Goal: Transaction & Acquisition: Purchase product/service

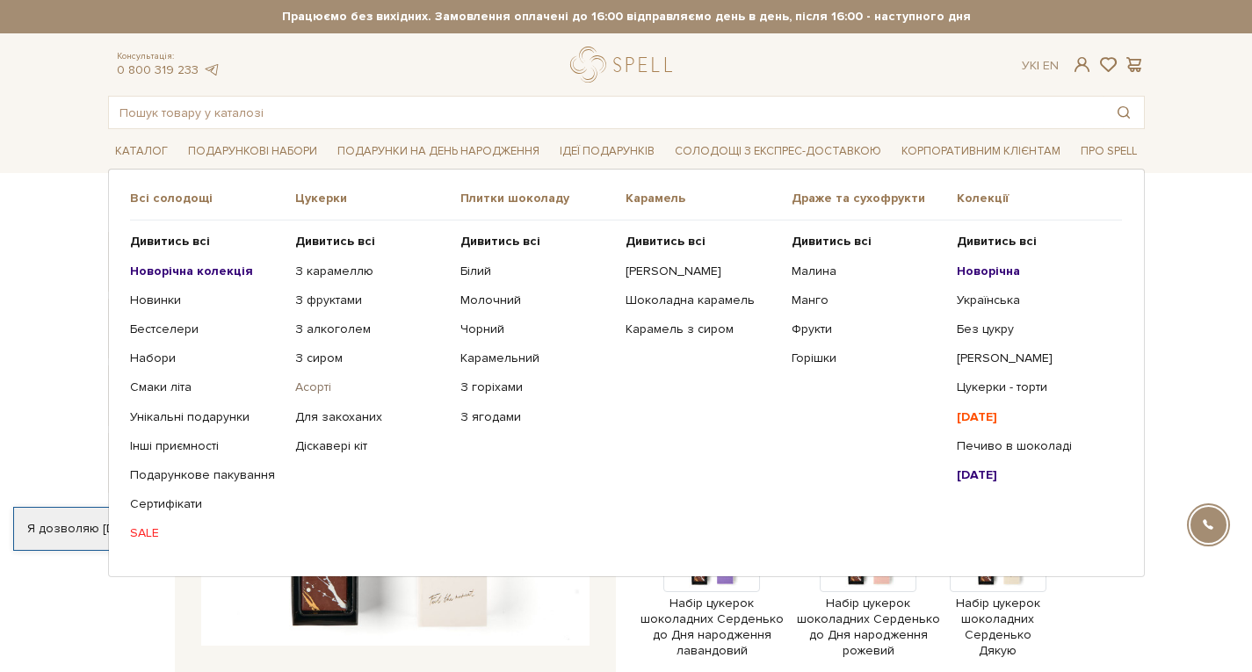
click at [314, 393] on link "Асорті" at bounding box center [371, 388] width 152 height 16
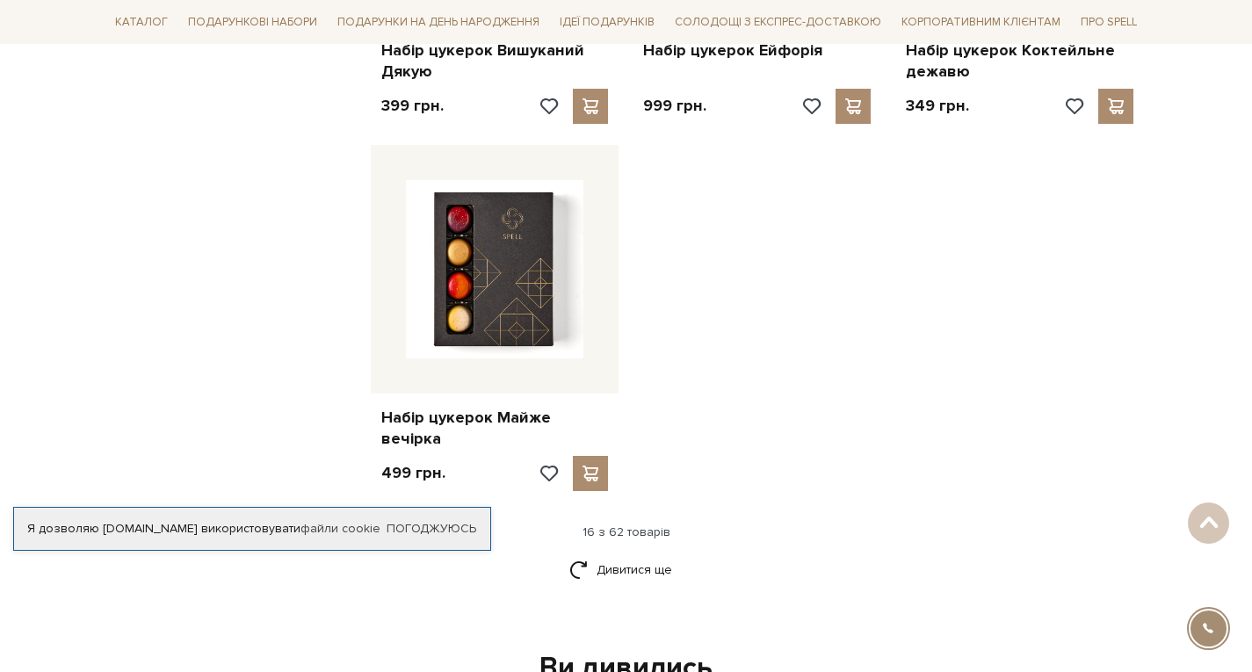
scroll to position [2062, 0]
click at [605, 554] on link "Дивитися ще" at bounding box center [627, 569] width 114 height 31
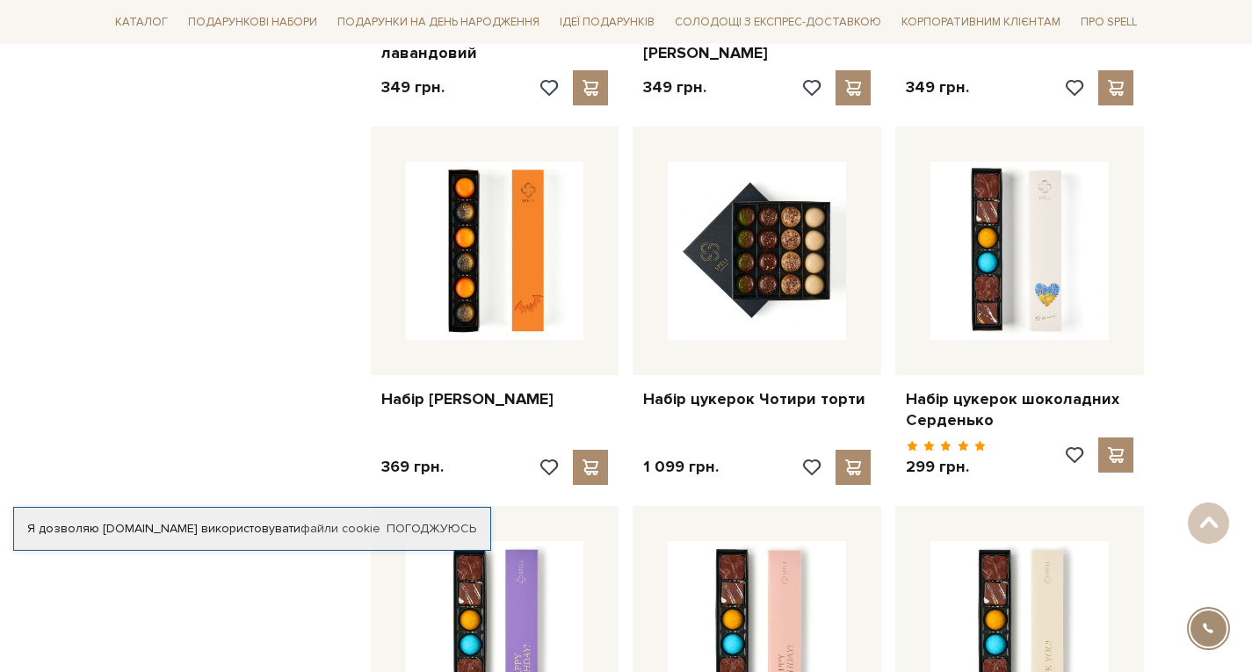
scroll to position [2789, 0]
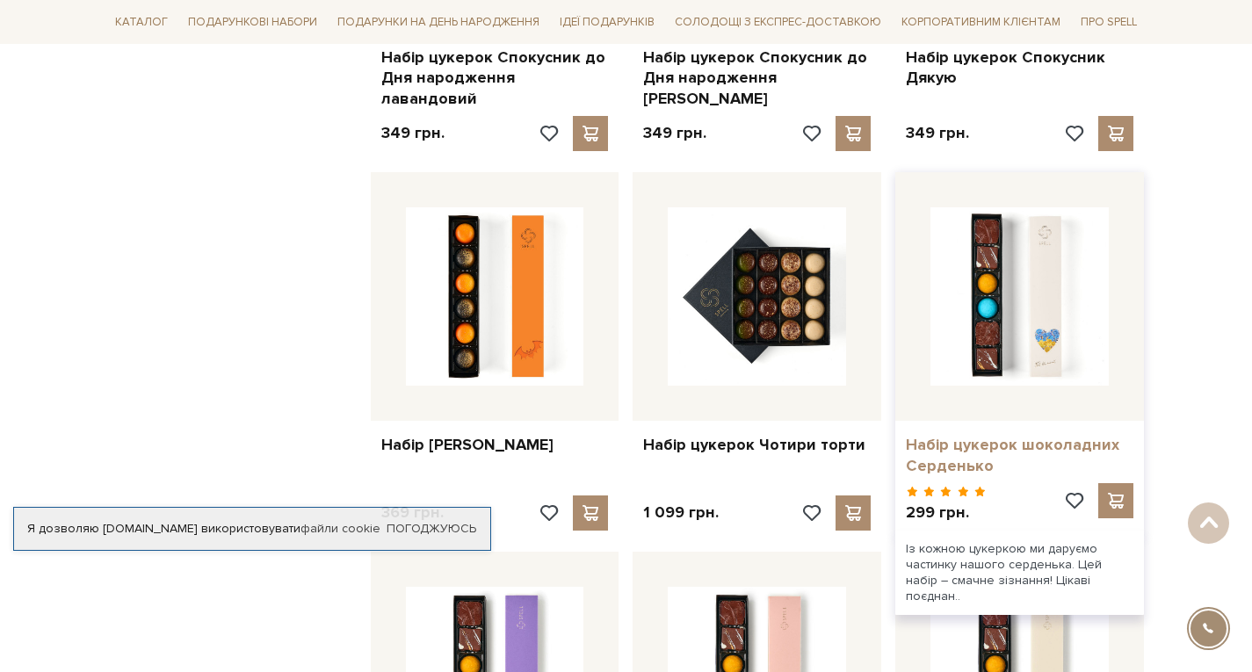
click at [913, 435] on link "Набір цукерок шоколадних Серденько" at bounding box center [1020, 455] width 228 height 41
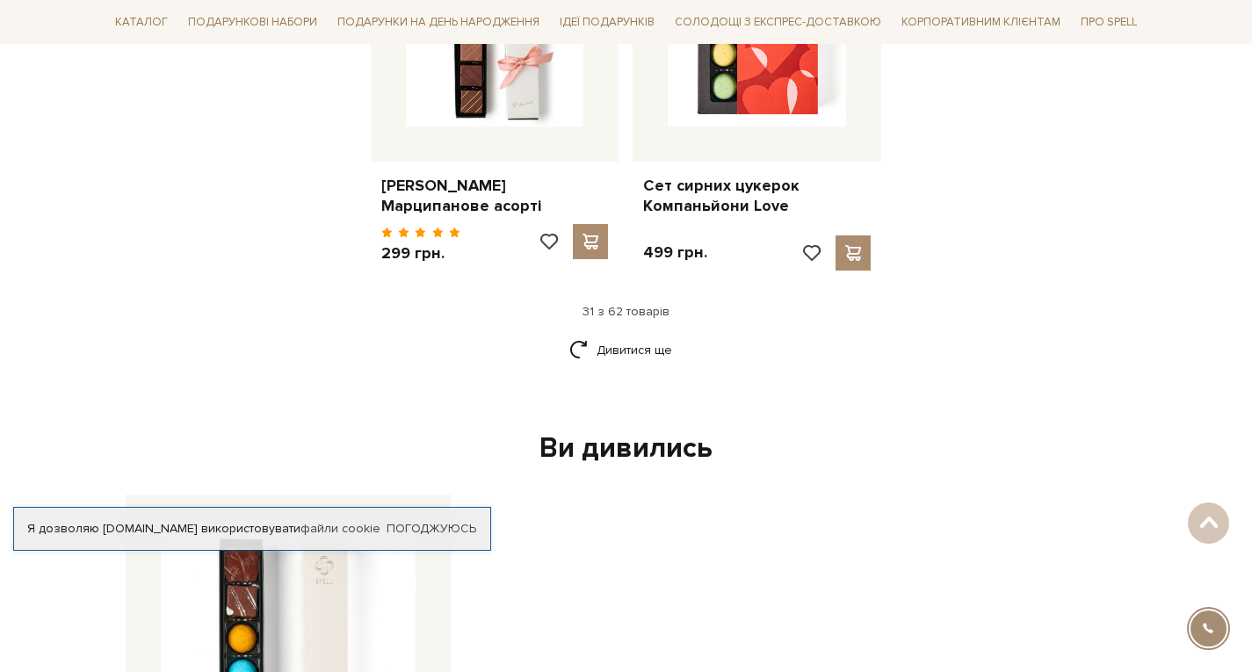
scroll to position [4204, 0]
click at [639, 334] on link "Дивитися ще" at bounding box center [627, 349] width 114 height 31
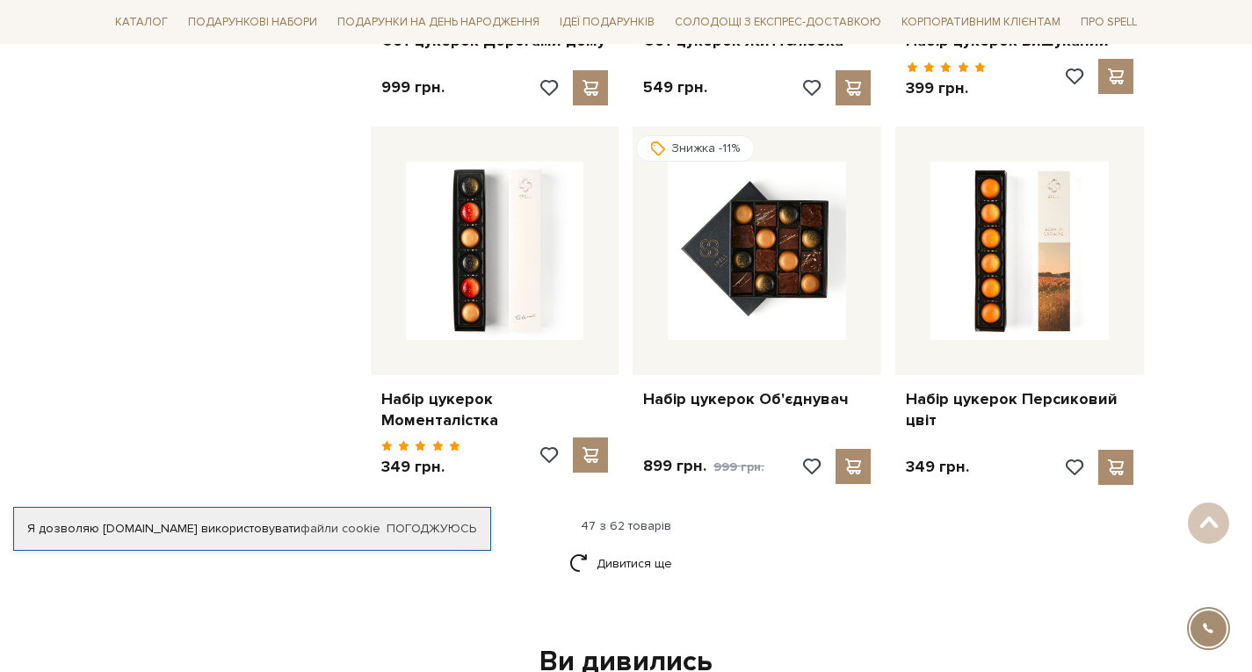
scroll to position [5890, 0]
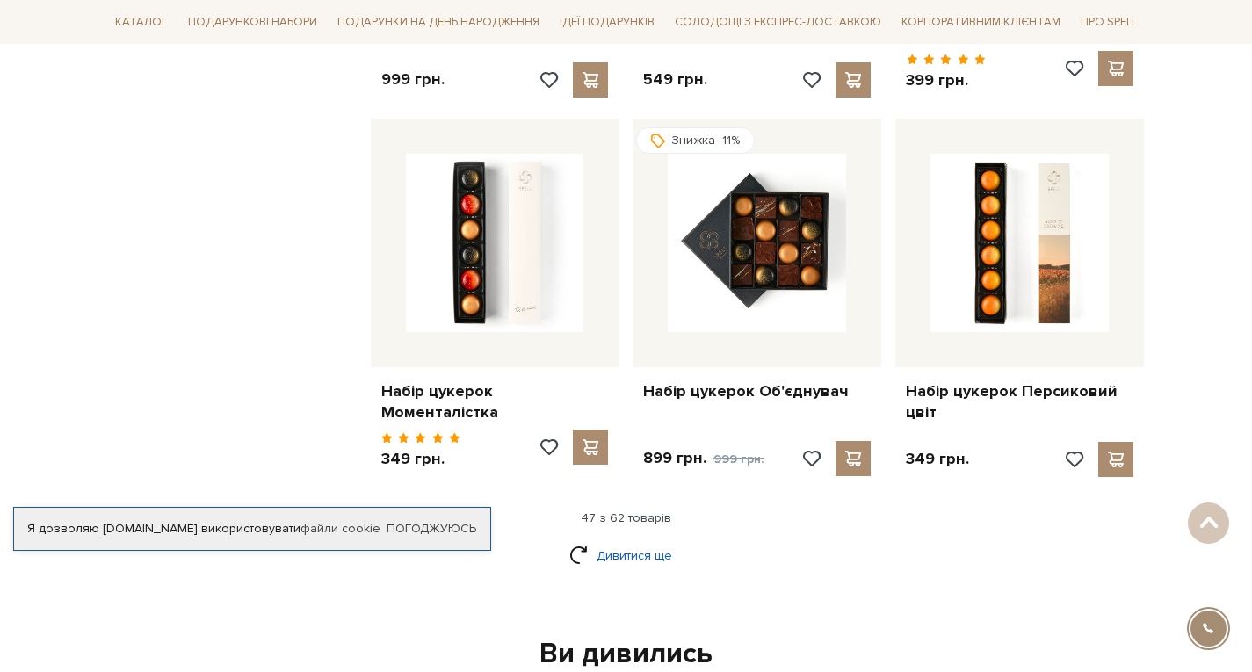
click at [612, 541] on link "Дивитися ще" at bounding box center [627, 556] width 114 height 31
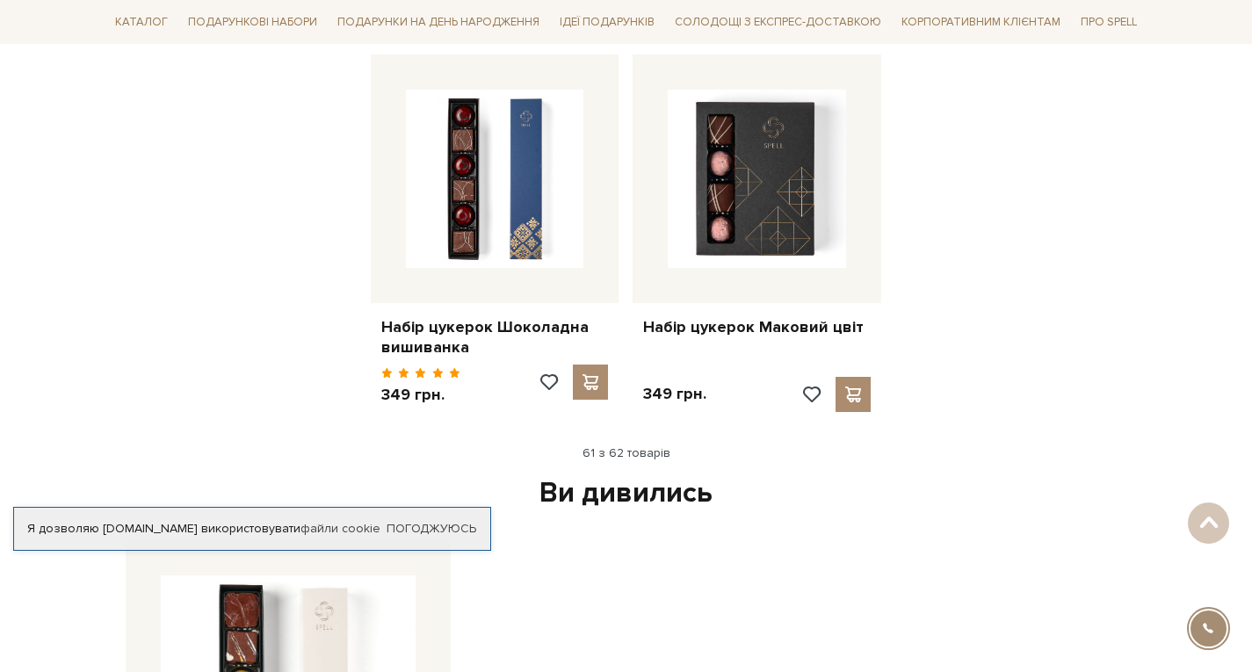
scroll to position [7849, 0]
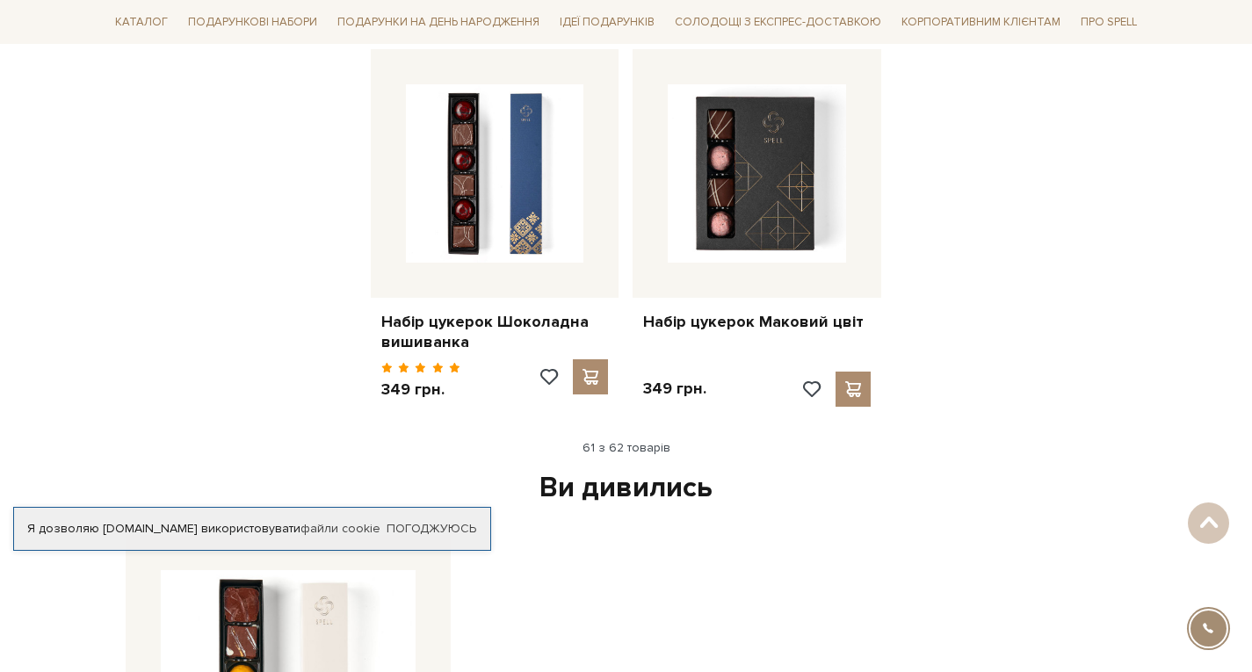
click at [726, 470] on div "Ви дивились" at bounding box center [627, 488] width 1016 height 37
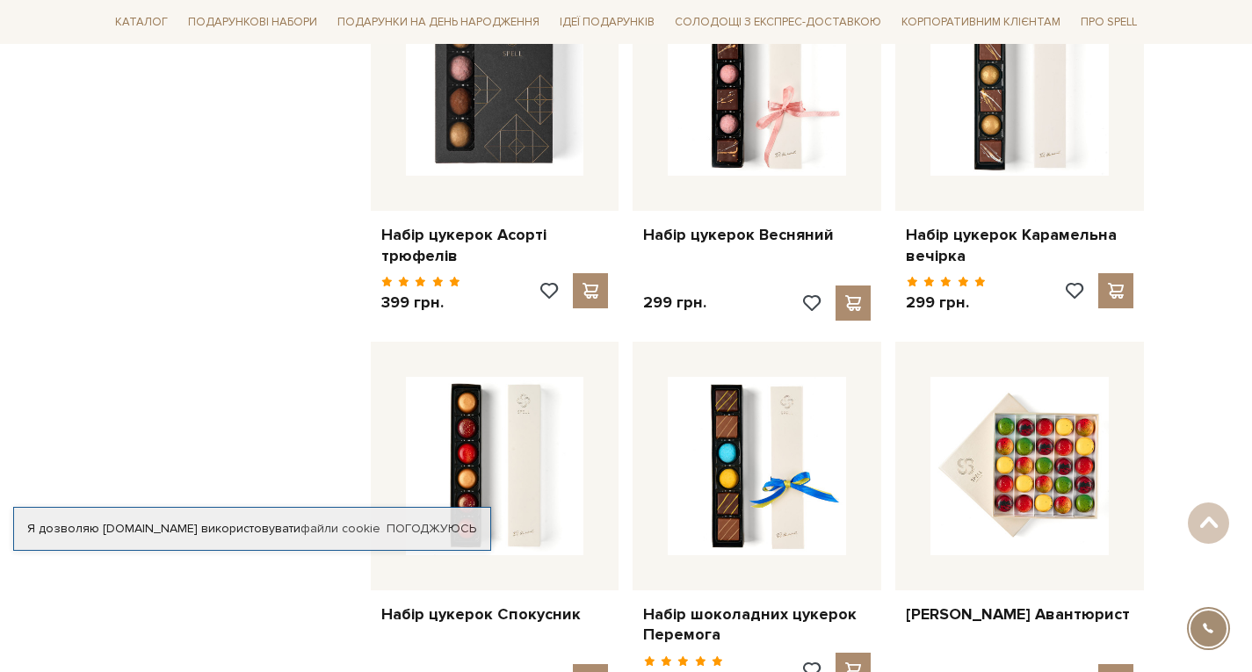
scroll to position [4932, 0]
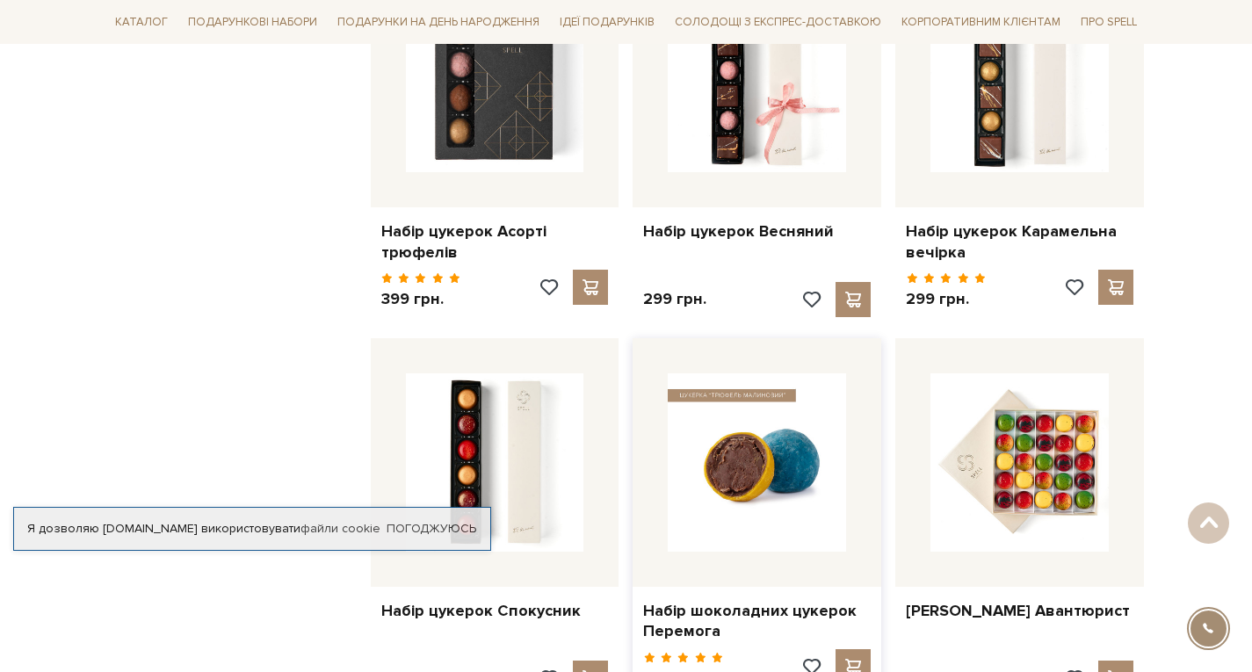
click at [752, 417] on img at bounding box center [757, 463] width 178 height 178
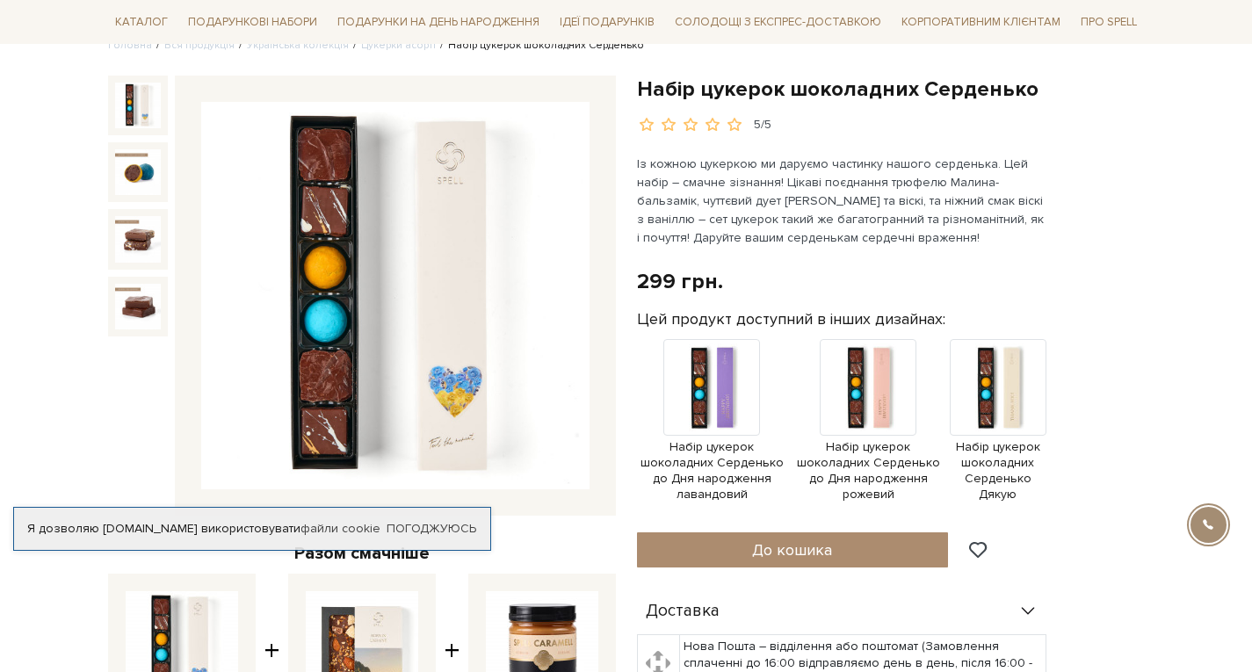
scroll to position [159, 0]
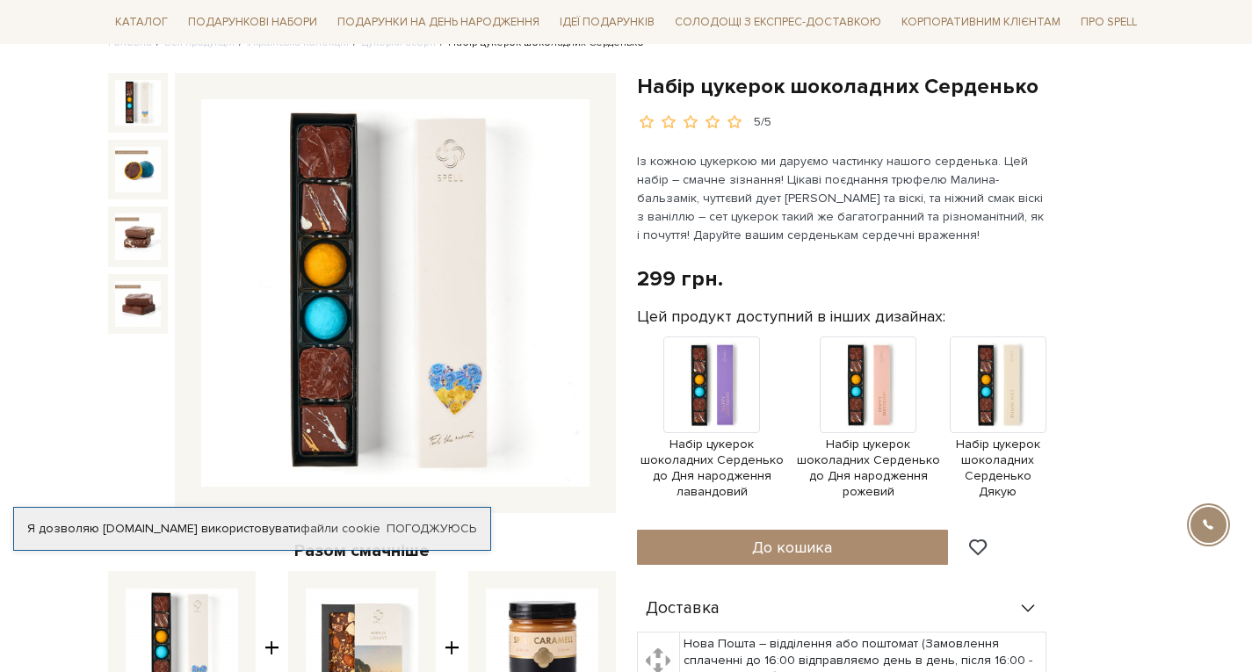
click at [462, 376] on img at bounding box center [395, 293] width 388 height 388
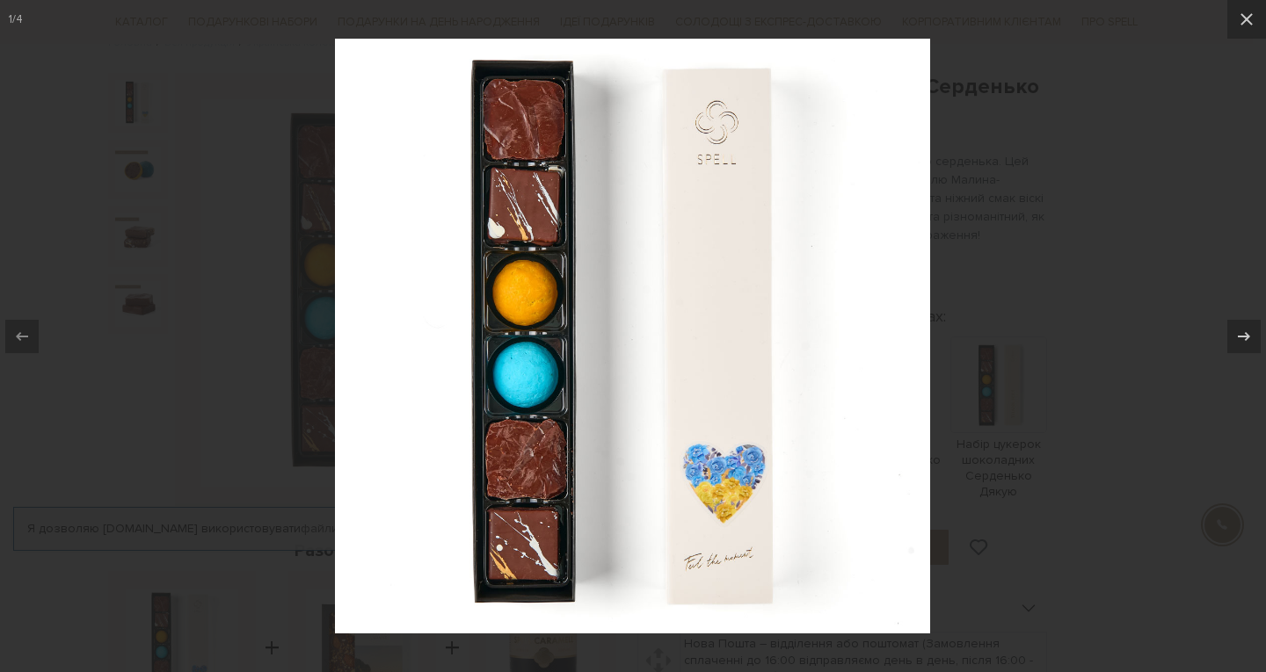
click at [737, 561] on img at bounding box center [632, 336] width 595 height 595
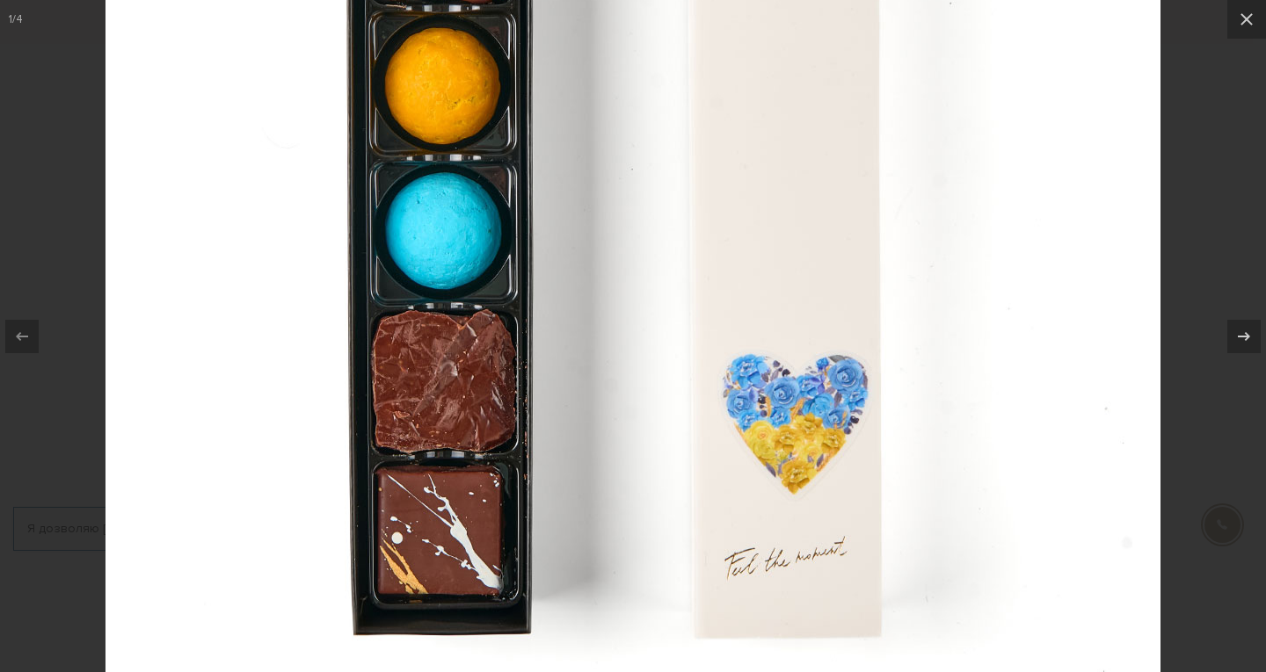
click at [817, 228] on img at bounding box center [632, 162] width 1055 height 1055
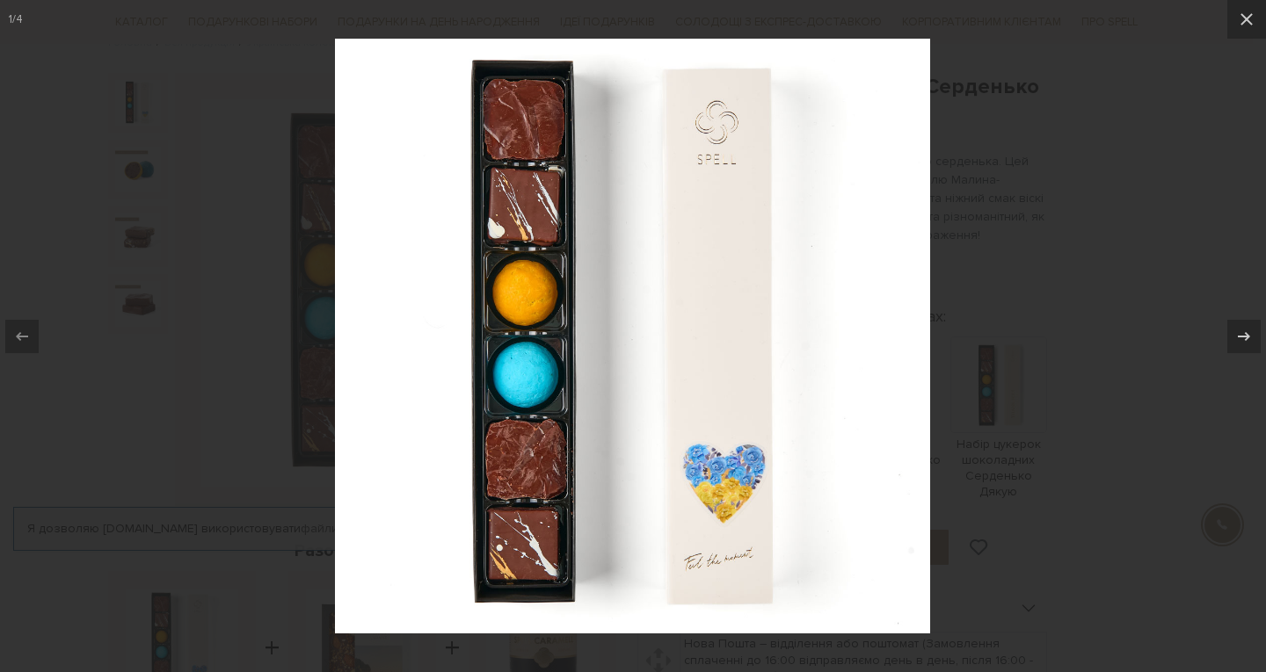
click at [1133, 304] on div at bounding box center [633, 336] width 1266 height 672
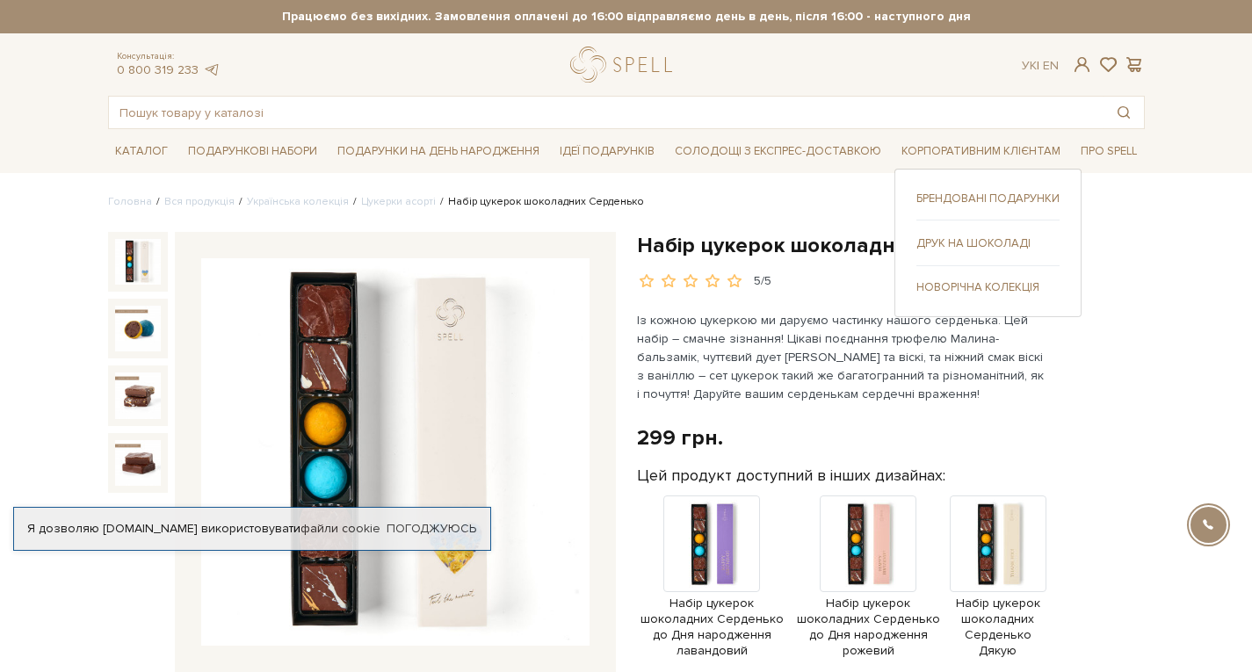
click at [988, 196] on link "Брендовані подарунки" at bounding box center [988, 199] width 143 height 16
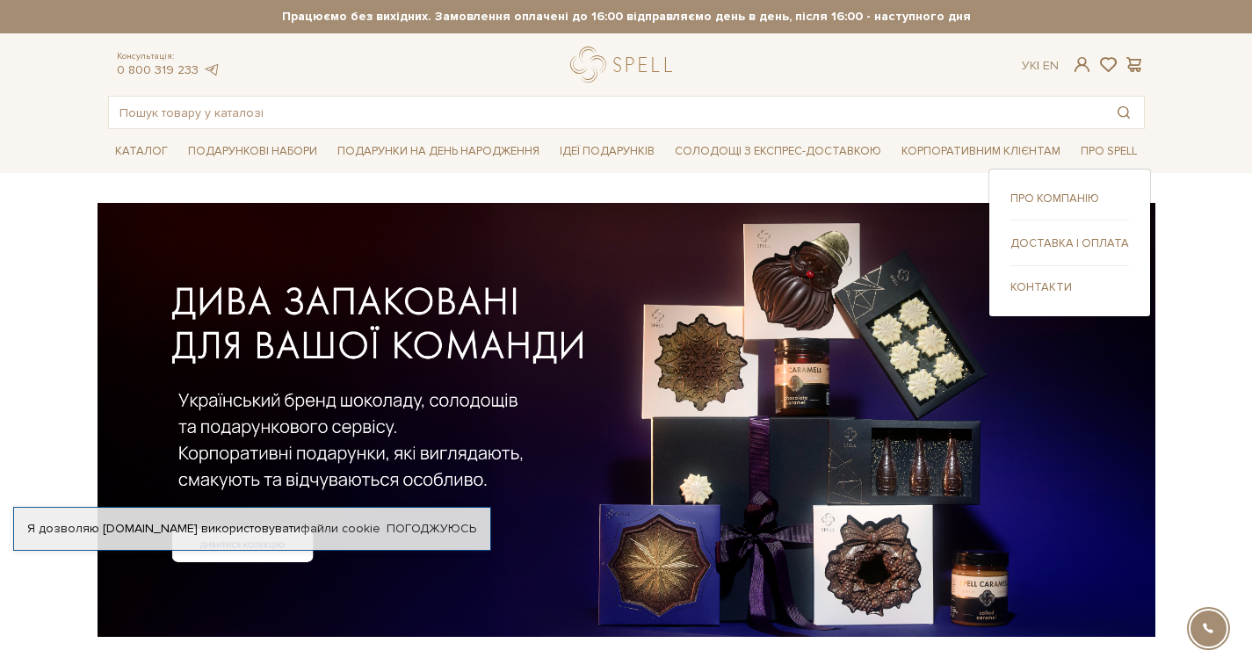
click at [1069, 243] on link "Доставка і оплата" at bounding box center [1070, 244] width 119 height 16
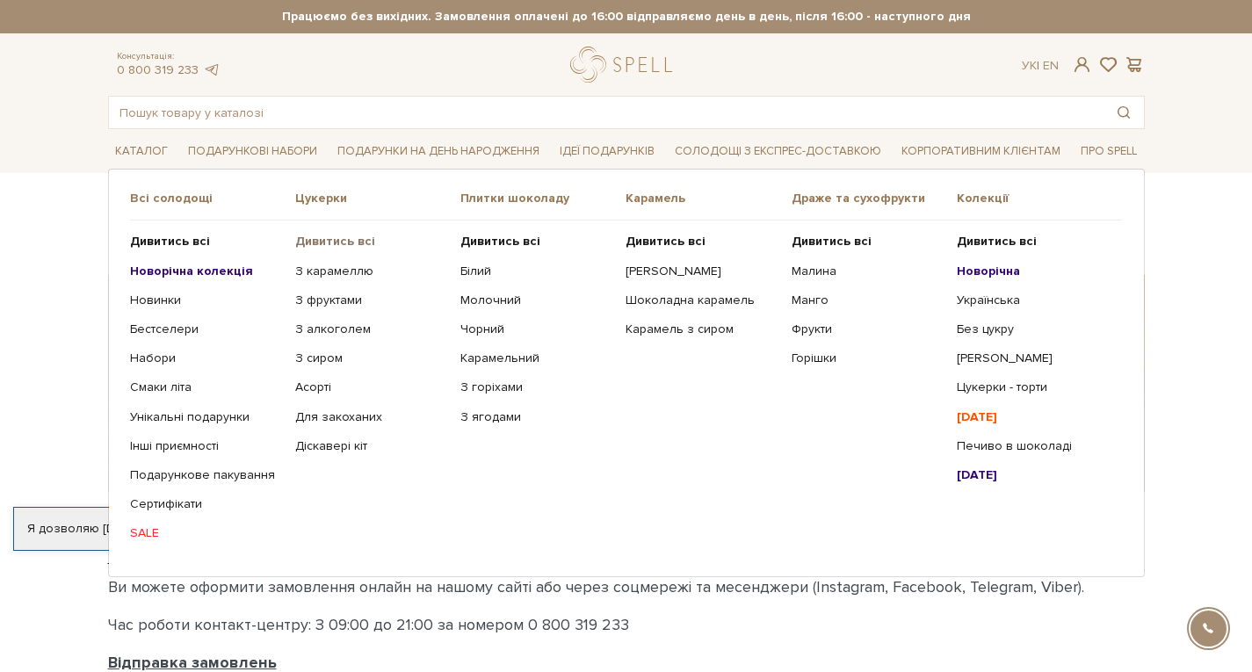
click at [345, 240] on b "Дивитись всі" at bounding box center [335, 241] width 80 height 15
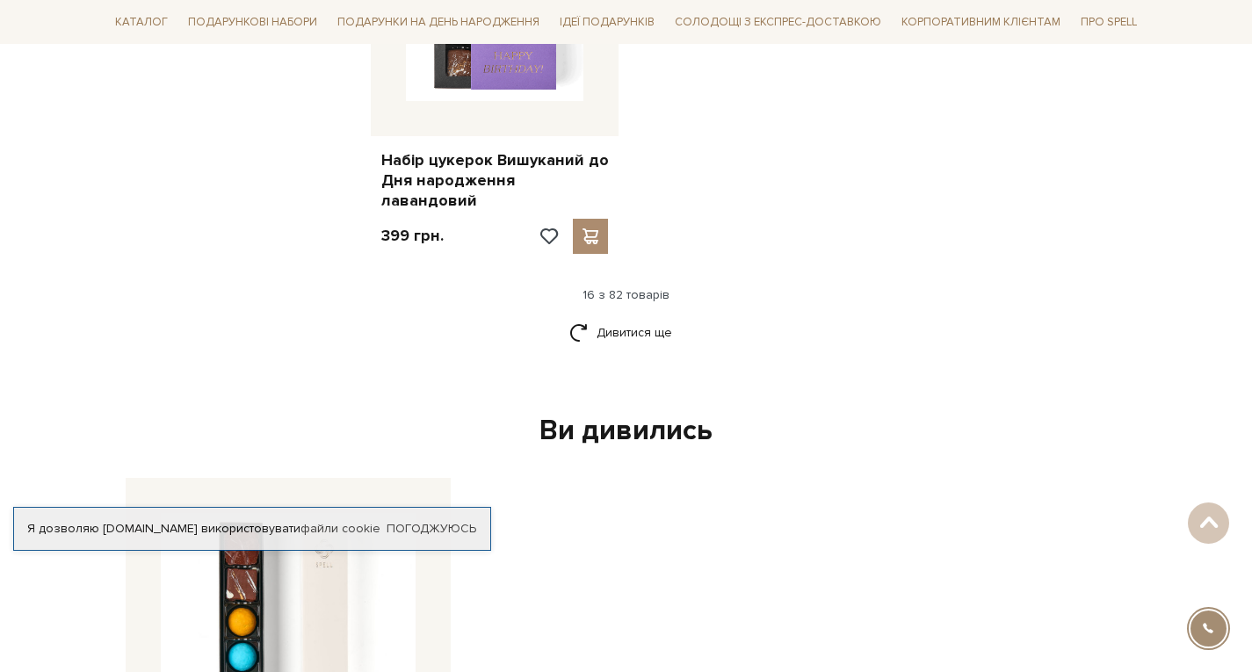
scroll to position [2498, 0]
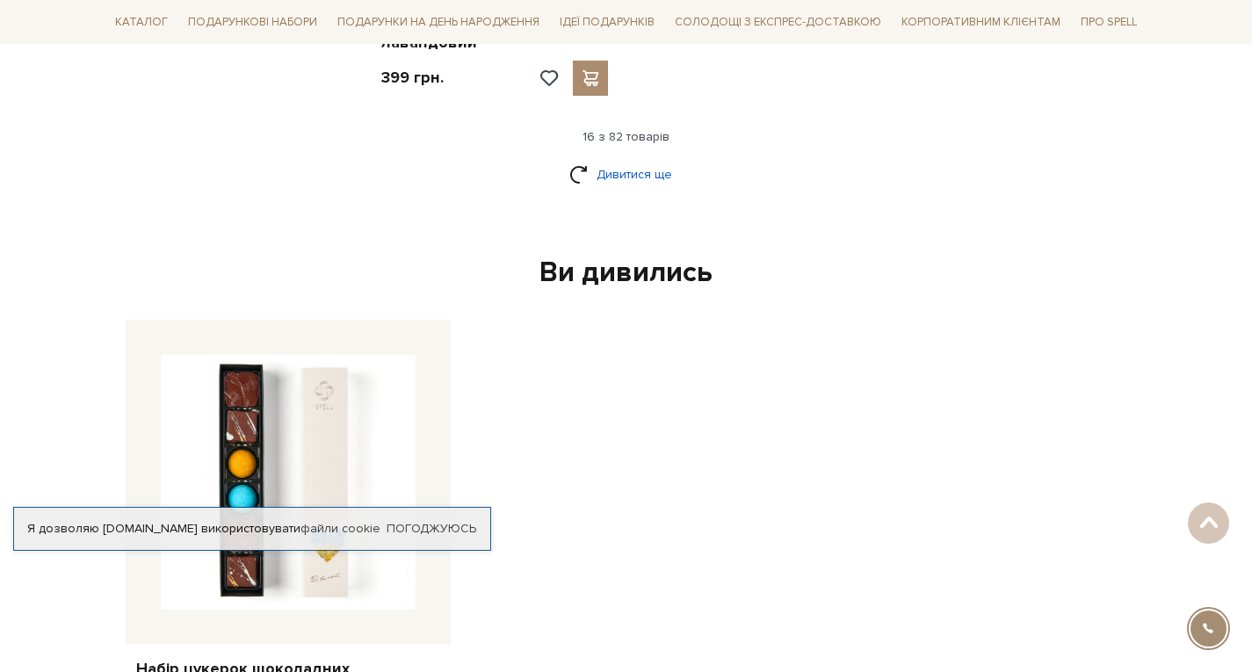
click at [624, 159] on link "Дивитися ще" at bounding box center [627, 174] width 114 height 31
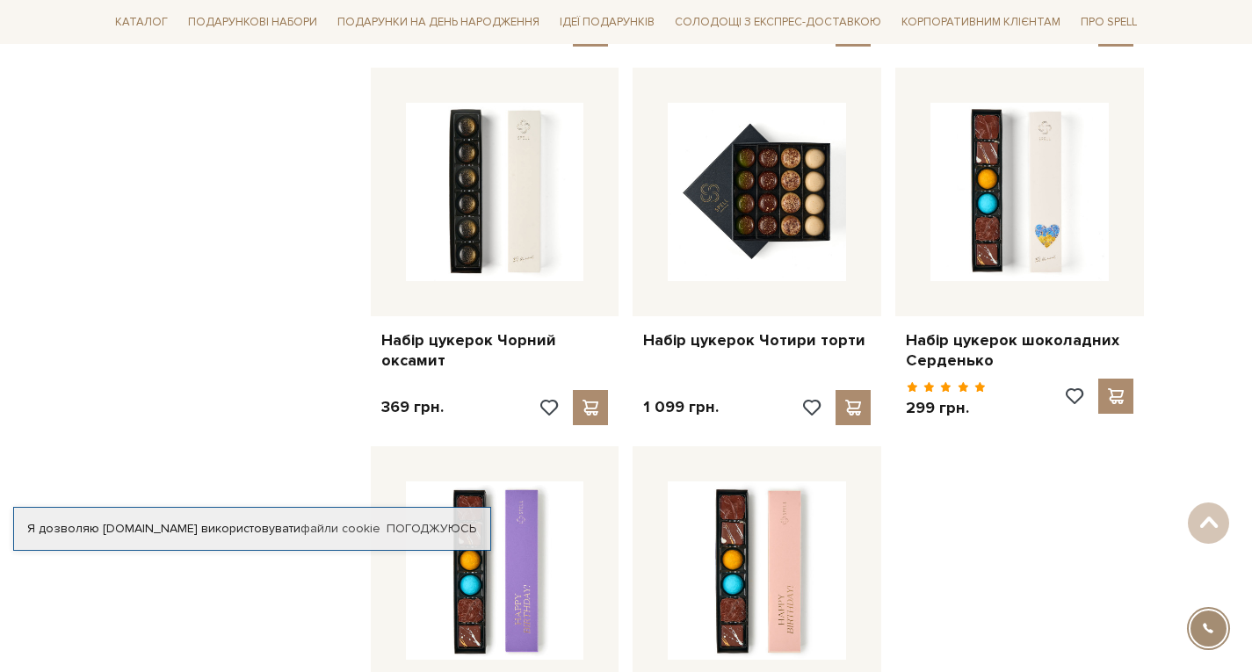
scroll to position [3691, 0]
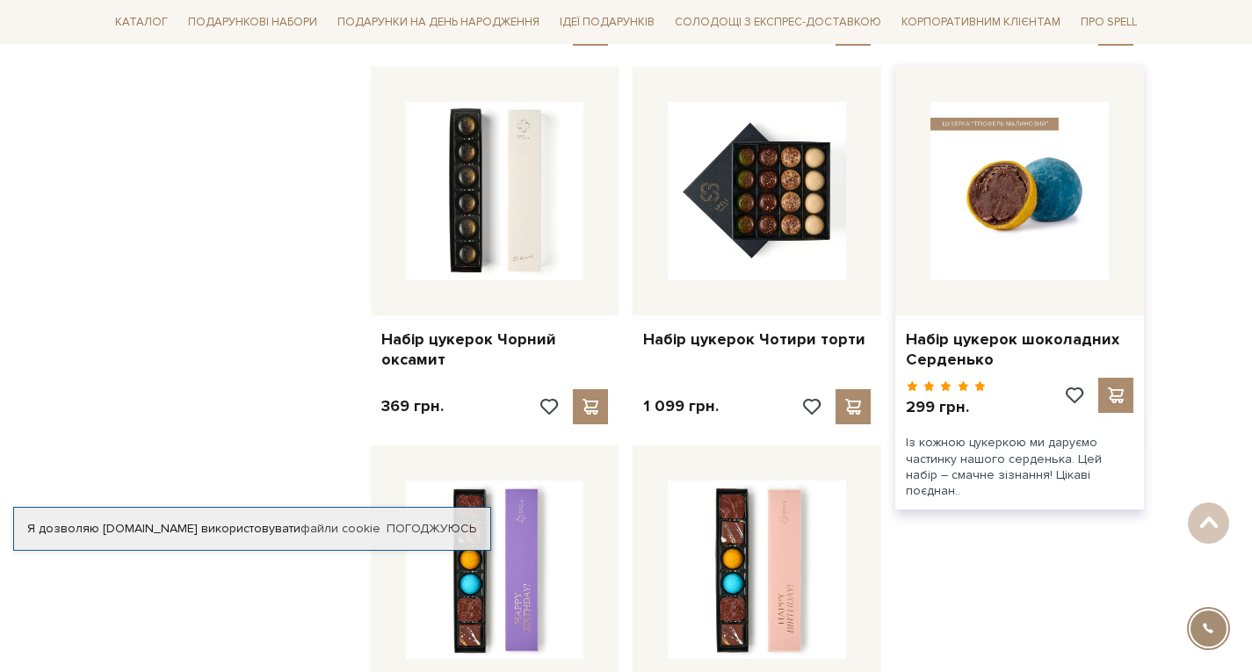
click at [1036, 159] on img at bounding box center [1020, 191] width 178 height 178
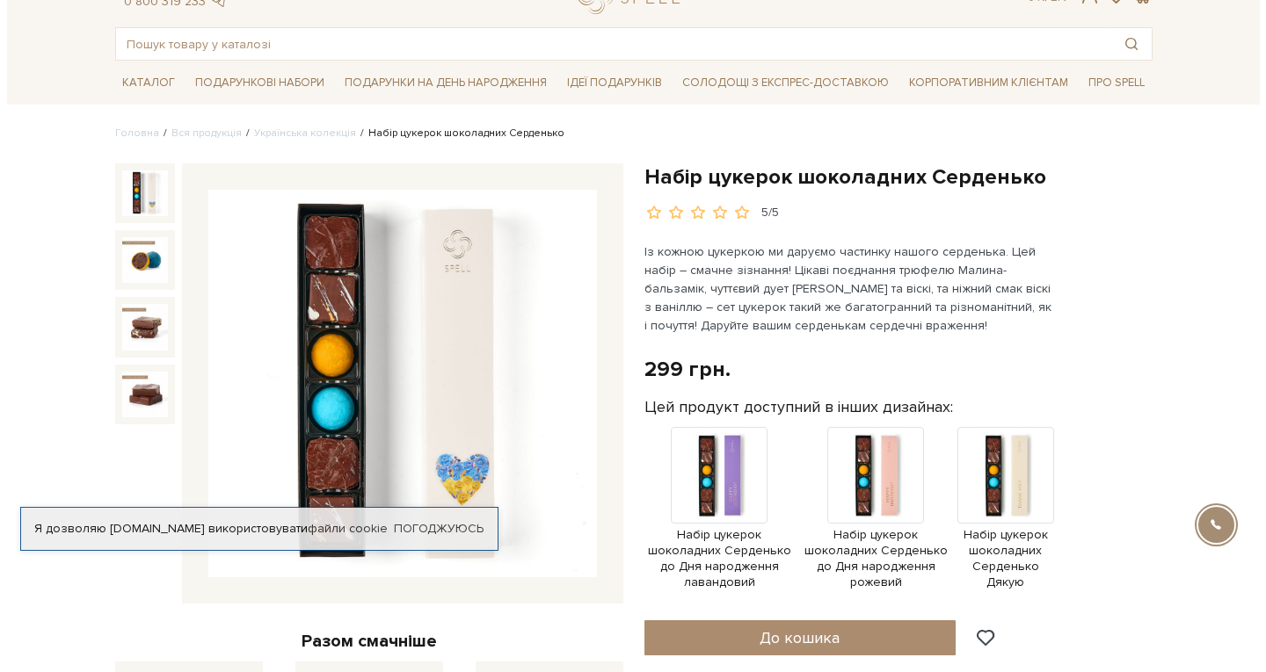
scroll to position [67, 0]
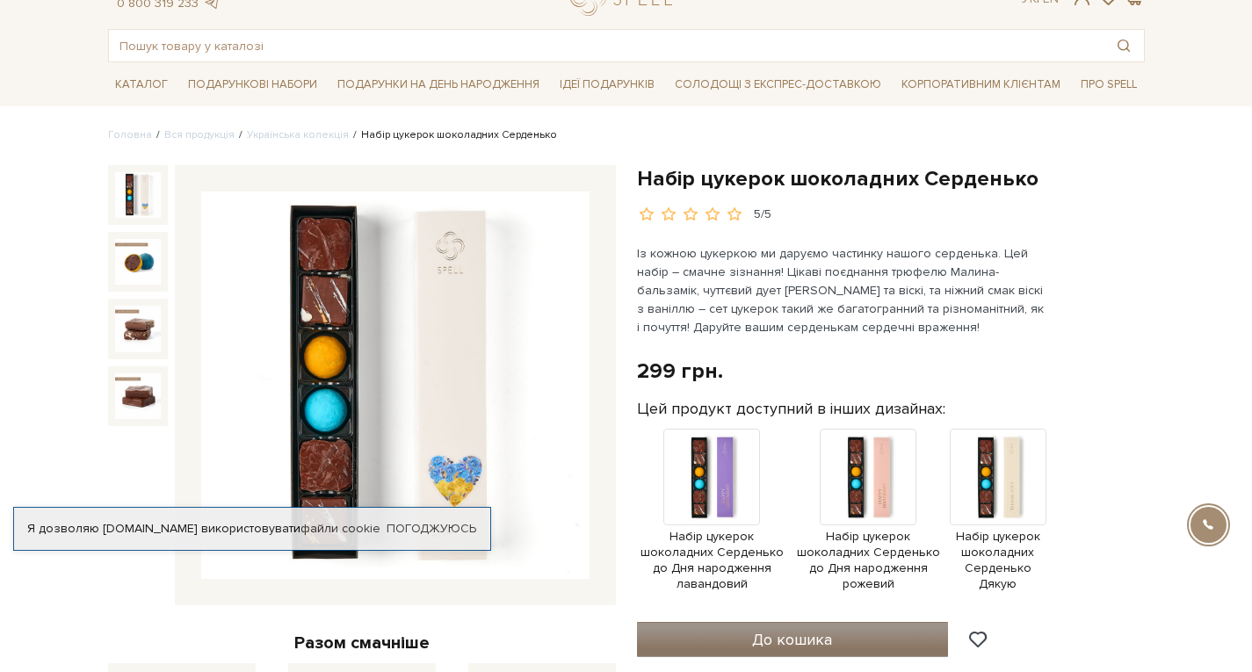
click at [749, 635] on button "До кошика" at bounding box center [793, 639] width 312 height 35
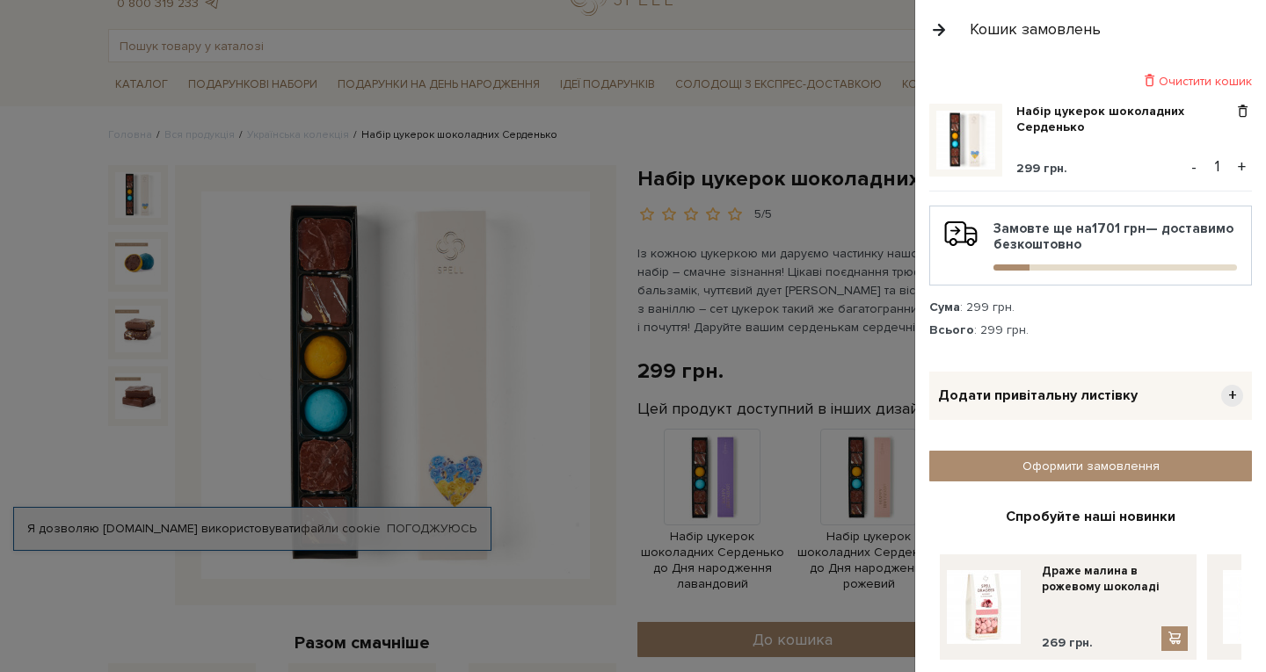
click at [1216, 162] on input "1" at bounding box center [1216, 166] width 31 height 25
type input "15"
click at [1149, 302] on div "Сума : 299 грн." at bounding box center [1090, 308] width 323 height 16
click at [1150, 312] on div "Сума : 299 грн." at bounding box center [1090, 308] width 323 height 16
click at [1231, 163] on button "+" at bounding box center [1241, 167] width 20 height 26
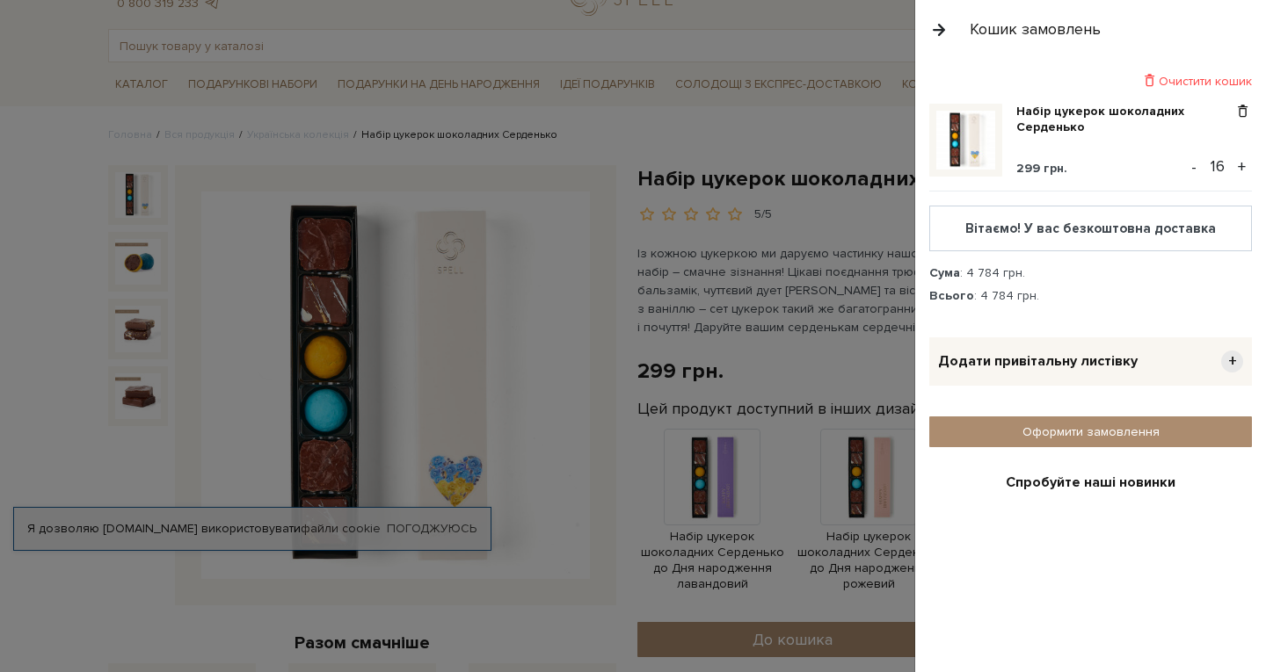
click at [1191, 164] on button "-" at bounding box center [1194, 167] width 18 height 26
click at [1166, 277] on div "Сума : 4 485 грн." at bounding box center [1090, 273] width 323 height 16
drag, startPoint x: 1216, startPoint y: 156, endPoint x: 1176, endPoint y: 153, distance: 39.7
click at [1176, 153] on div "Набір цукерок шоколадних Серденько 299 грн. - 15 +" at bounding box center [1090, 148] width 323 height 88
type input "20"
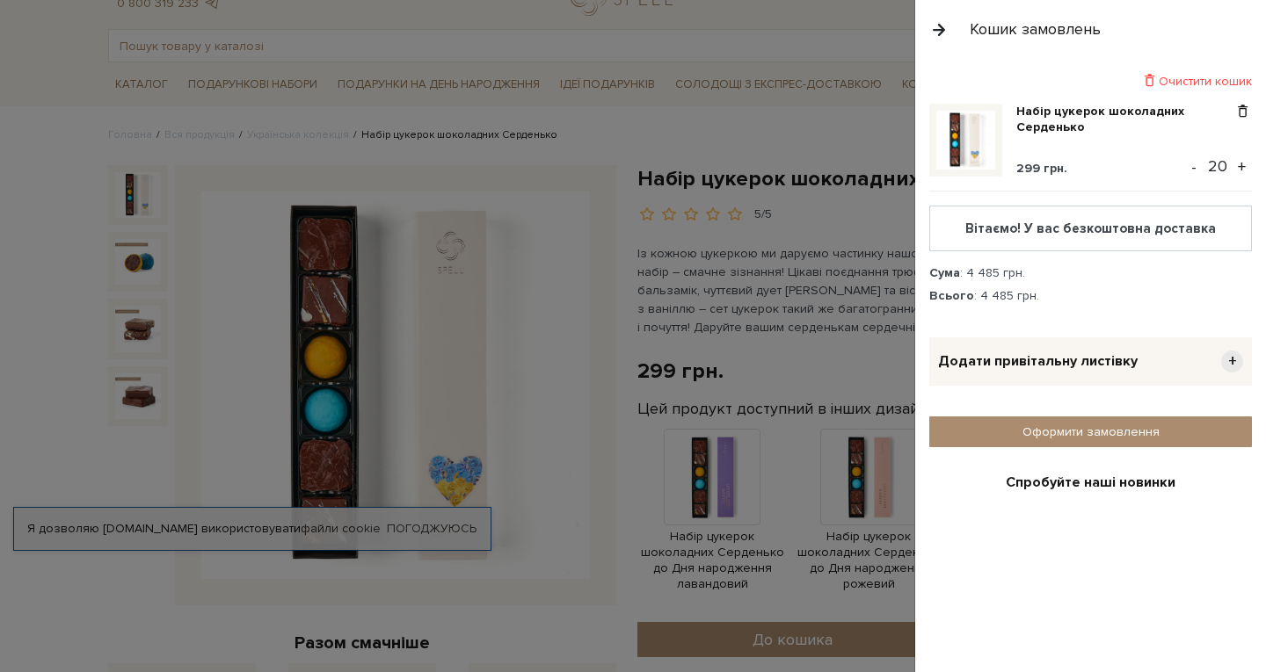
click at [1184, 261] on div "Набір цукерок шоколадних Серденько 299 грн. - 20 + Вітаємо! У вас безкоштовна д…" at bounding box center [1097, 207] width 337 height 207
click at [1237, 168] on button "+" at bounding box center [1241, 167] width 20 height 26
click at [1232, 157] on button "+" at bounding box center [1241, 167] width 20 height 26
click at [1167, 289] on div "Всього : 6 578 грн." at bounding box center [1090, 296] width 323 height 16
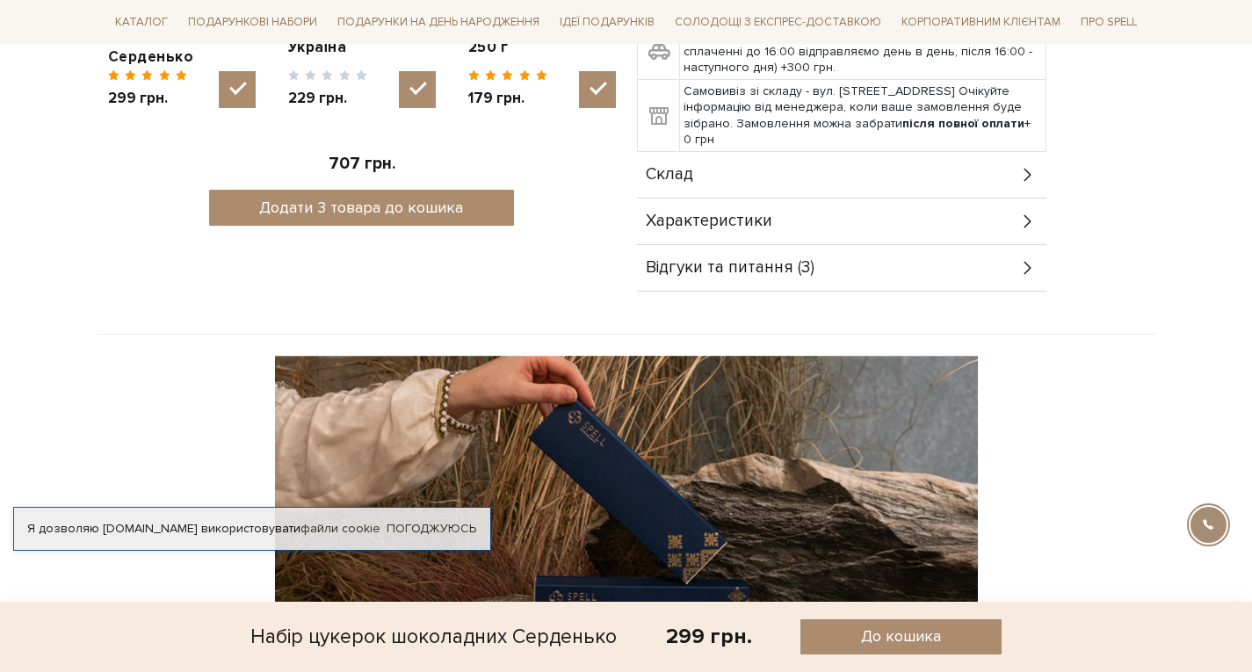
scroll to position [882, 0]
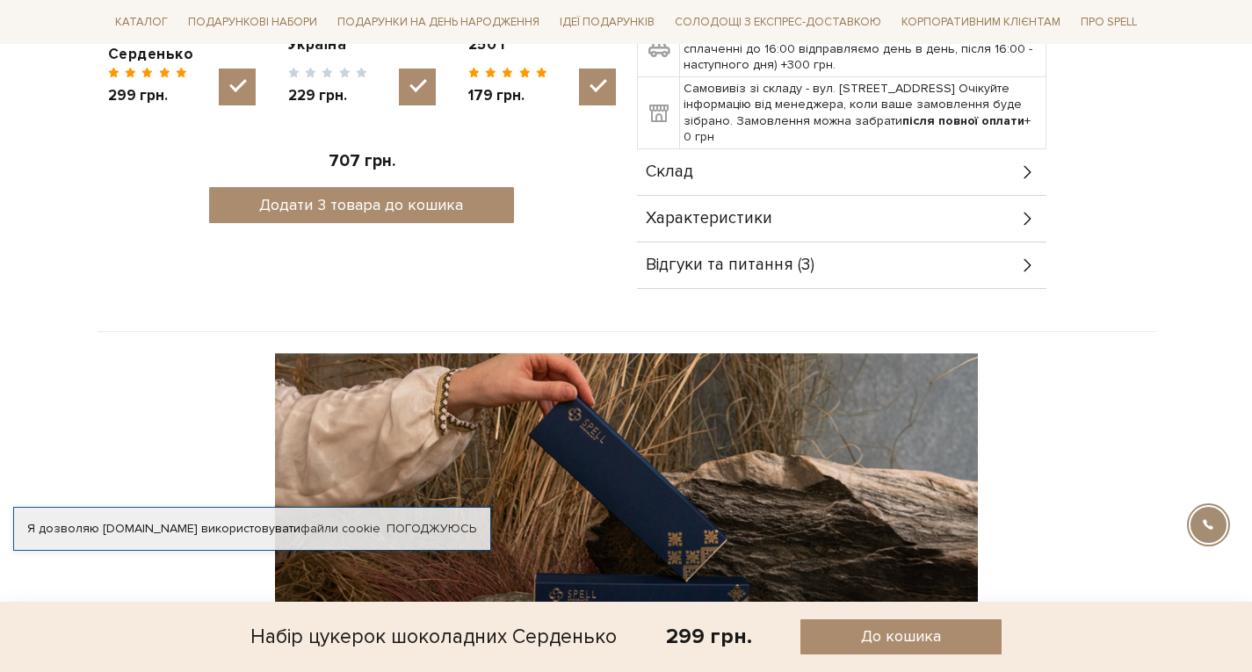
click at [857, 214] on div "Характеристики" at bounding box center [842, 219] width 410 height 46
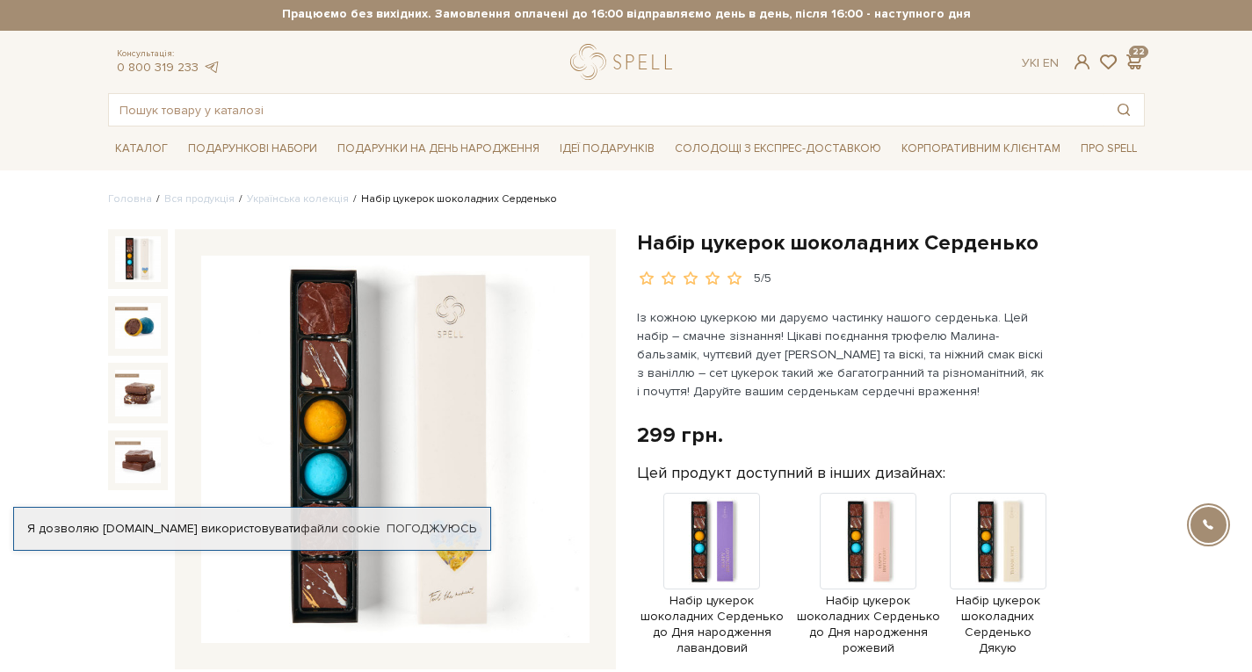
scroll to position [0, 0]
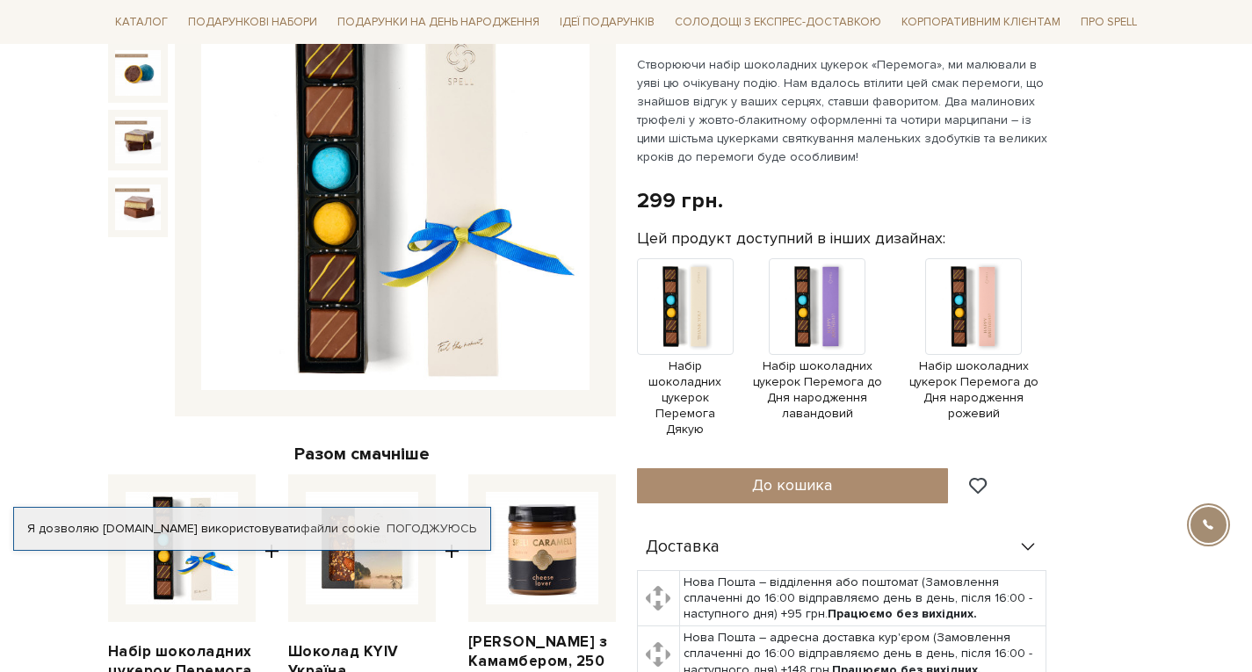
click at [492, 324] on img at bounding box center [395, 197] width 388 height 388
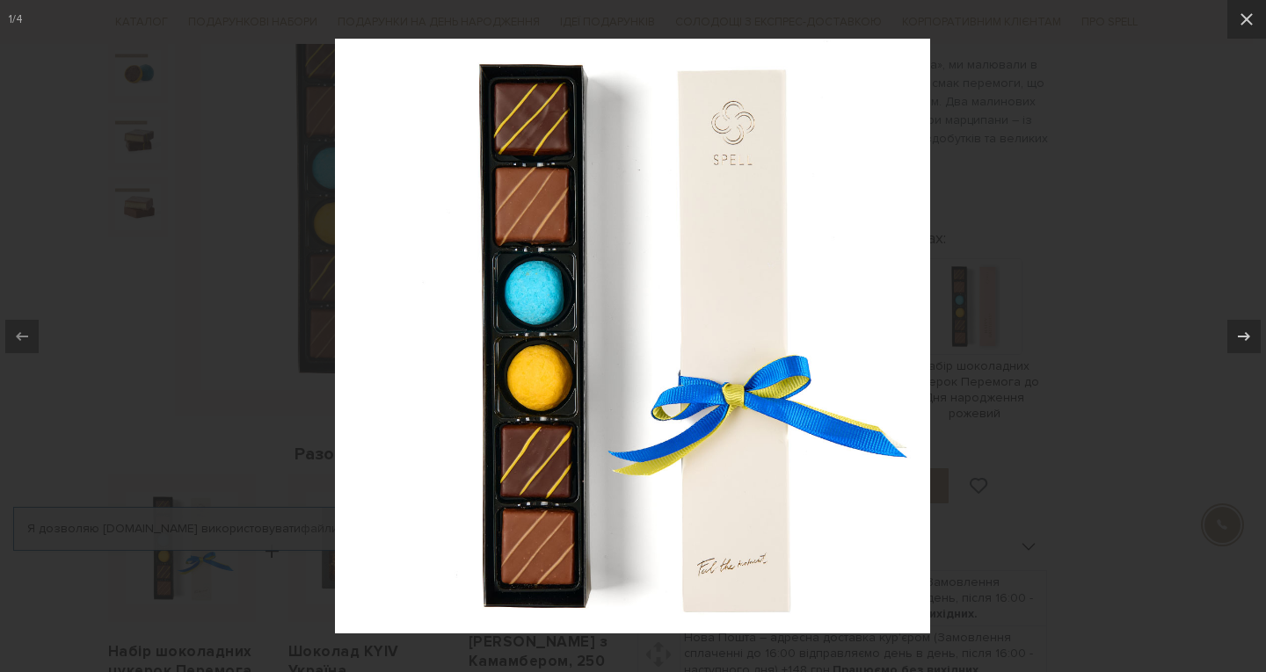
click at [750, 560] on img at bounding box center [632, 336] width 595 height 595
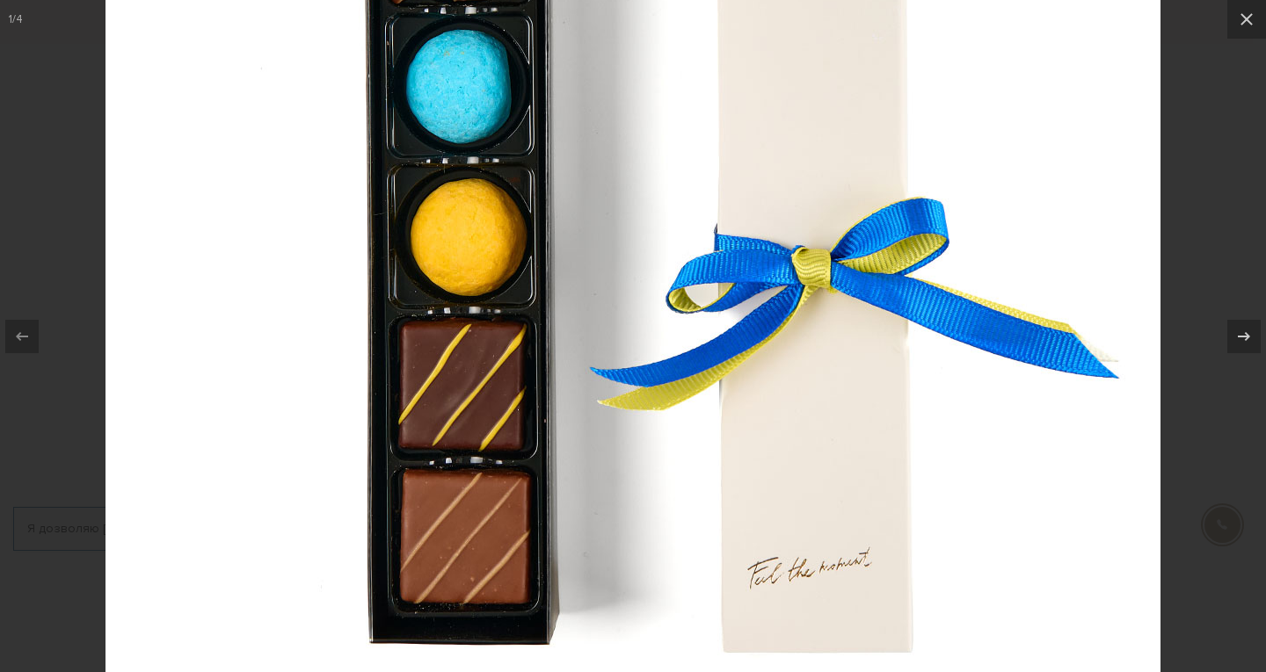
click at [1165, 437] on div at bounding box center [633, 336] width 1266 height 672
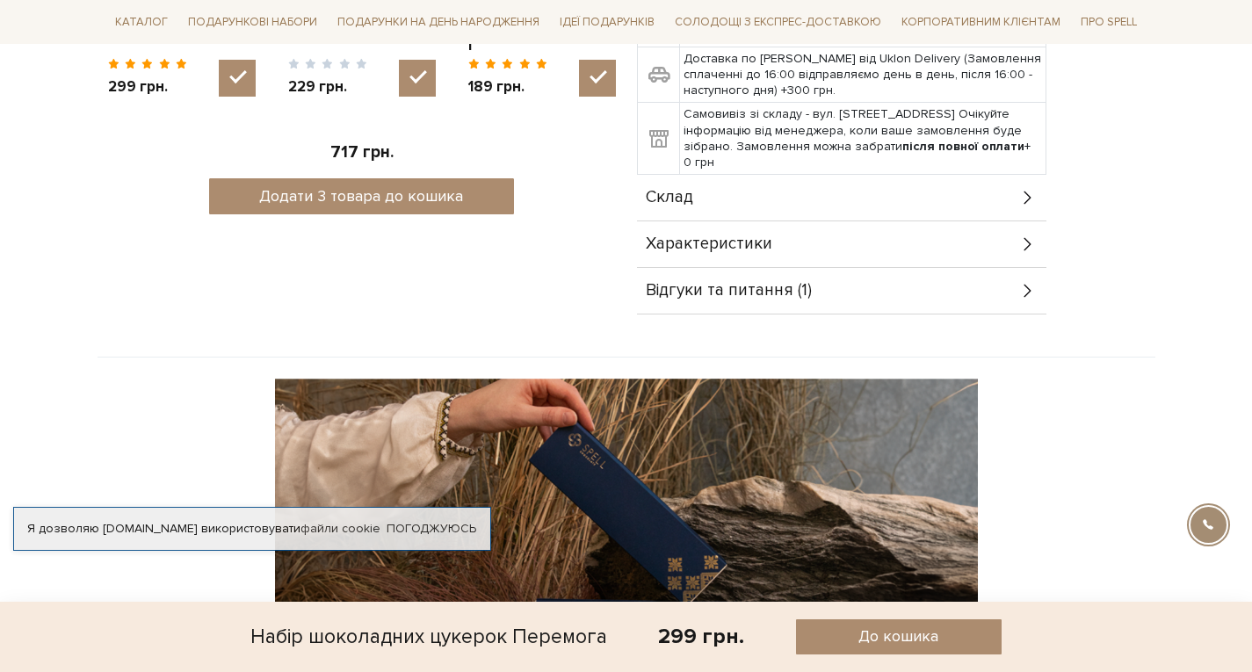
scroll to position [894, 0]
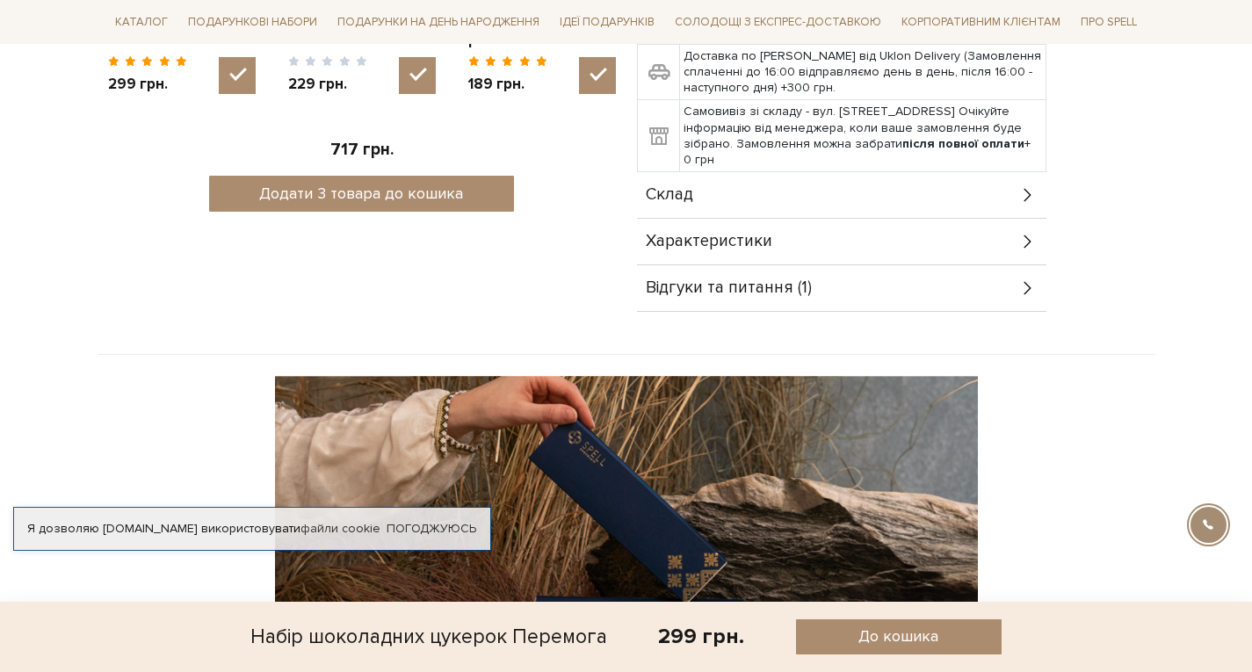
click at [867, 248] on div "Характеристики" at bounding box center [842, 242] width 410 height 46
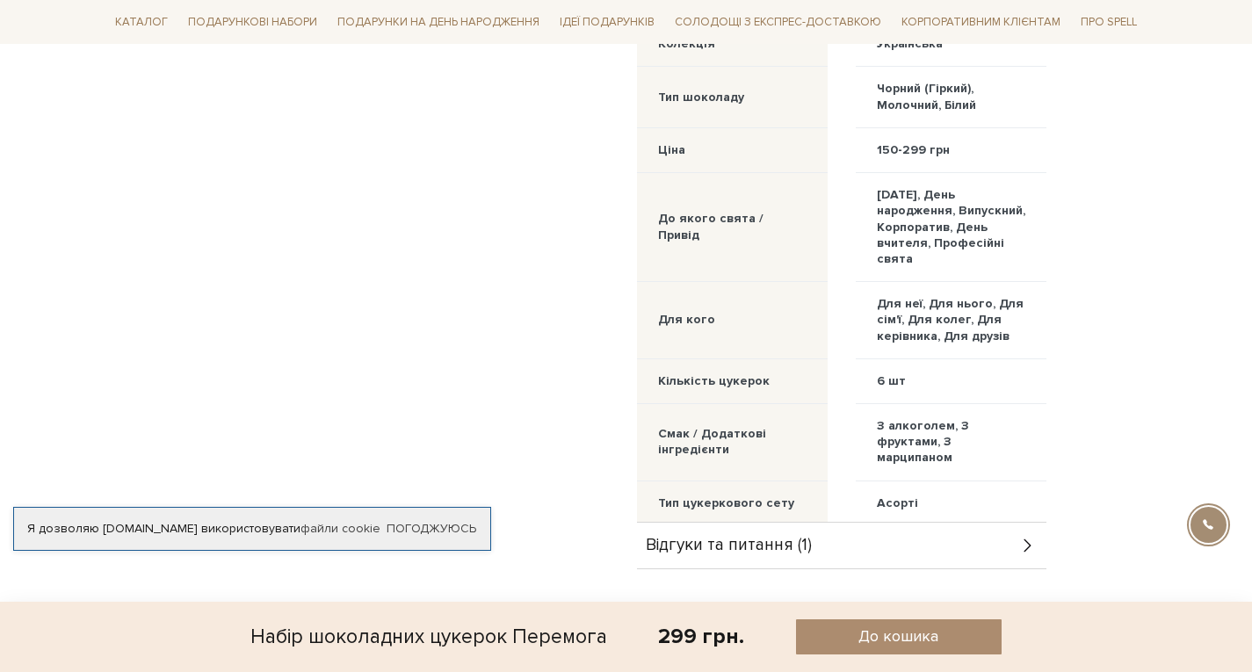
scroll to position [1145, 0]
